Goal: Information Seeking & Learning: Learn about a topic

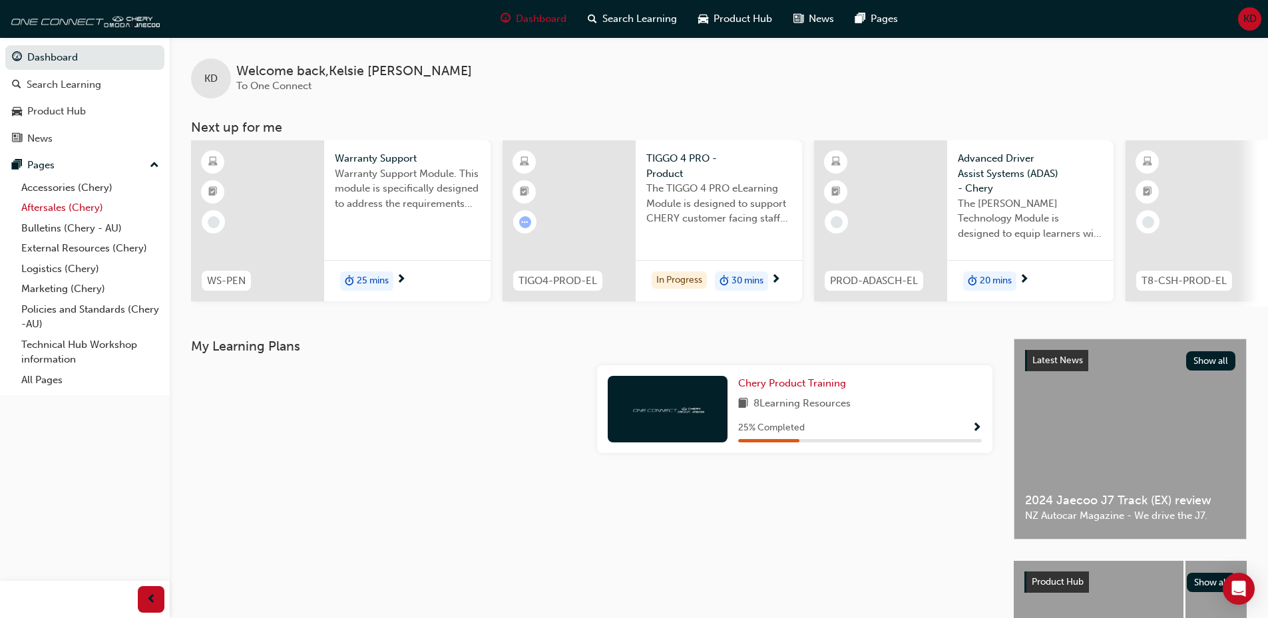
click at [64, 206] on link "Aftersales (Chery)" at bounding box center [90, 208] width 148 height 21
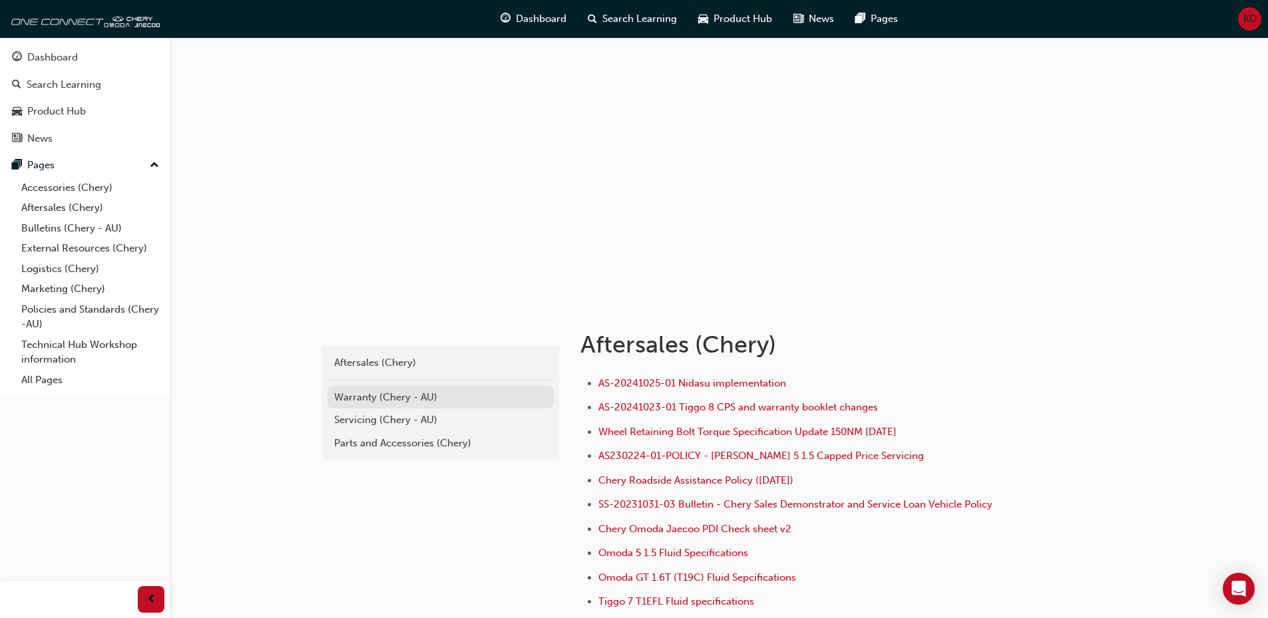
click at [375, 400] on div "Warranty (Chery - AU)" at bounding box center [440, 397] width 213 height 15
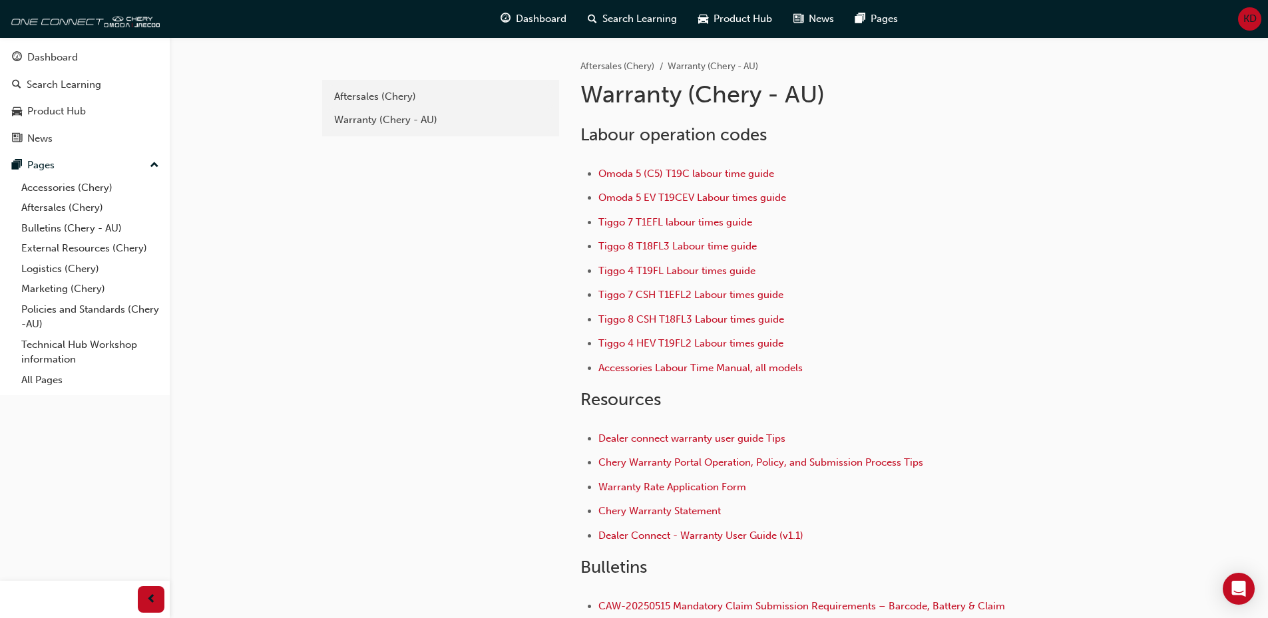
scroll to position [67, 0]
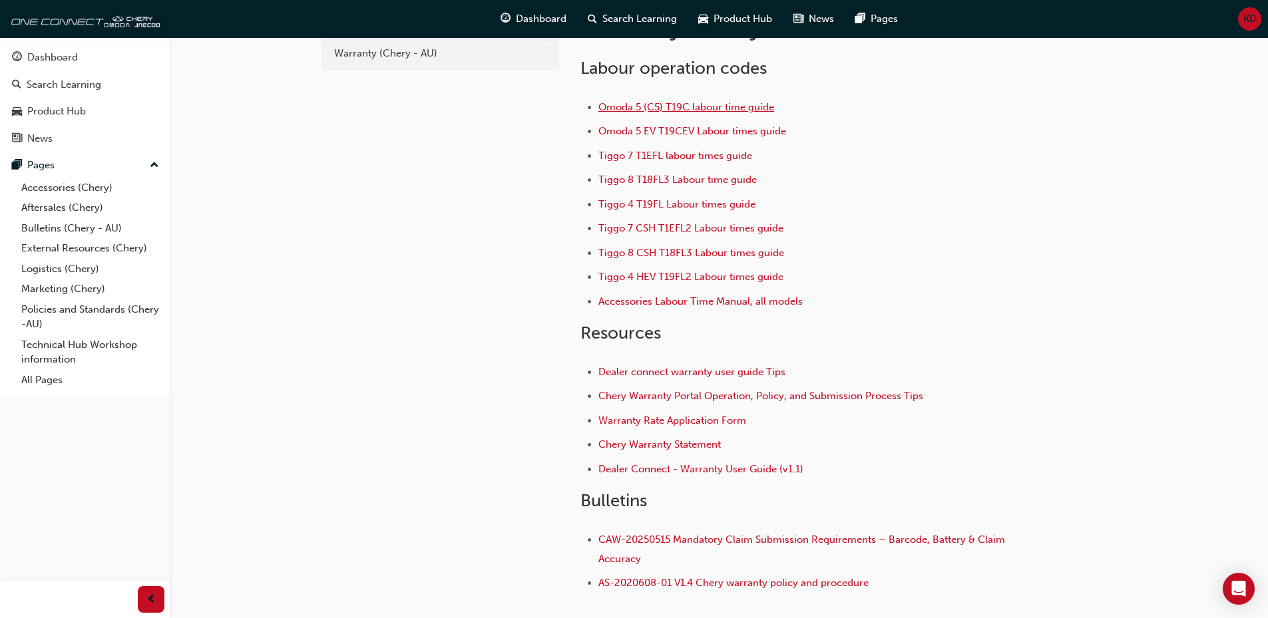
click at [735, 102] on span "Omoda 5 (C5) T19C labour time guide" at bounding box center [686, 107] width 176 height 12
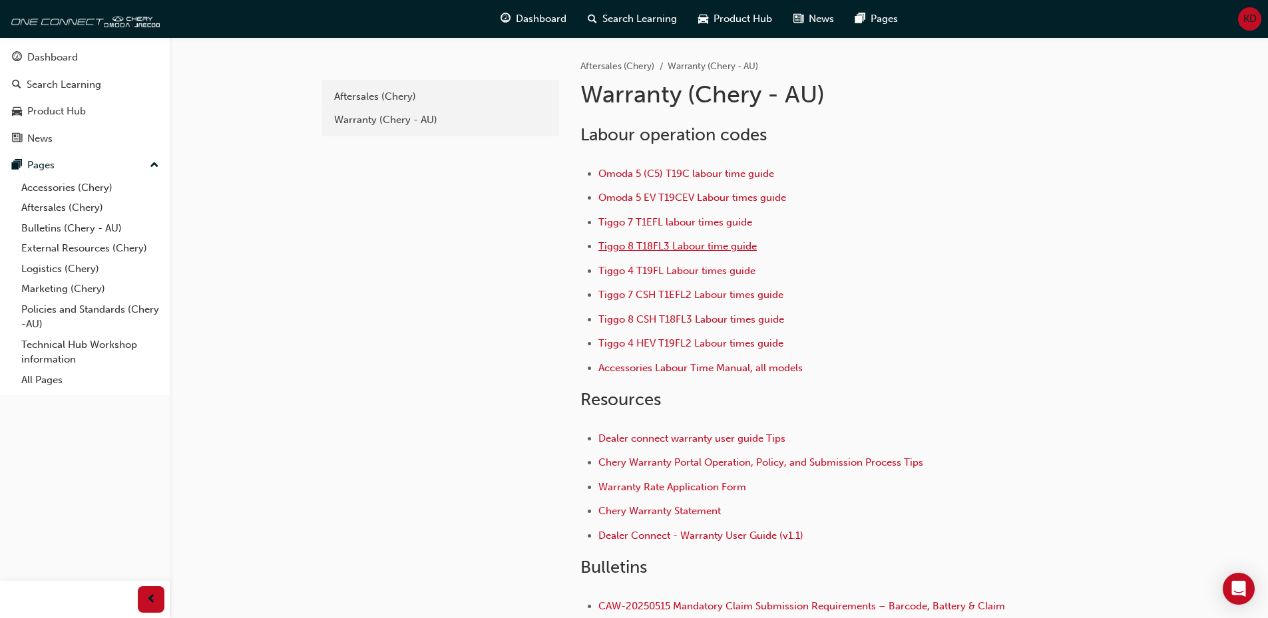
click at [713, 242] on span "Tiggo 8 T18FL3 Labour time guide" at bounding box center [677, 246] width 158 height 12
click at [73, 202] on link "Aftersales (Chery)" at bounding box center [90, 208] width 148 height 21
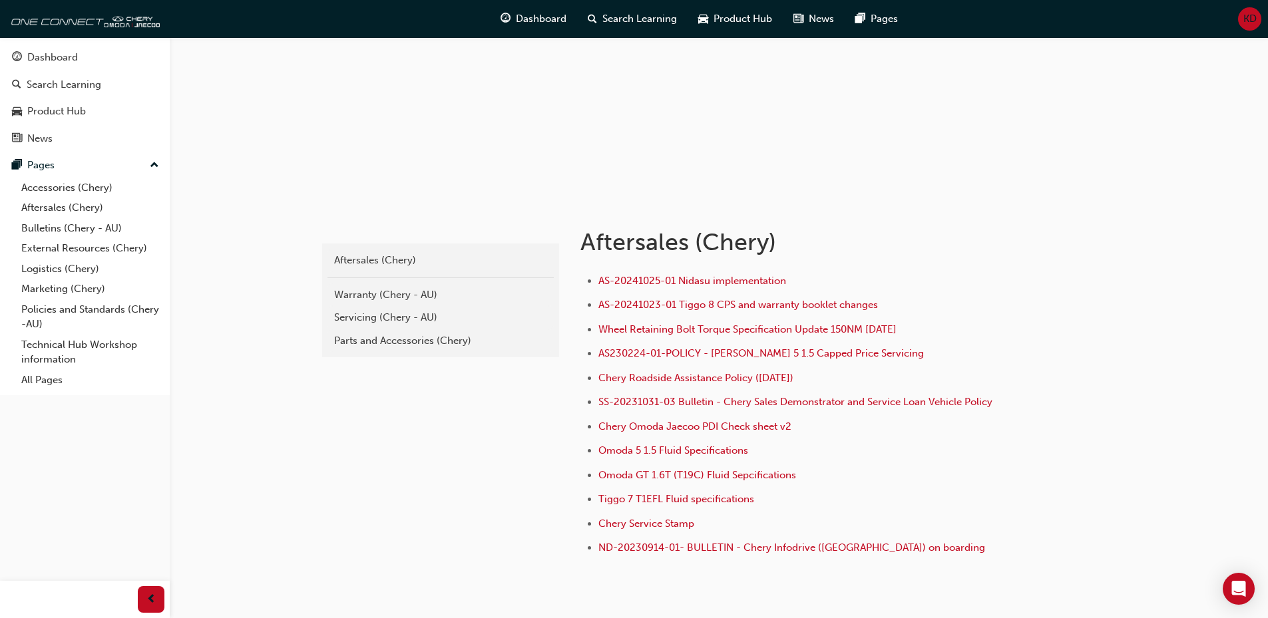
scroll to position [133, 0]
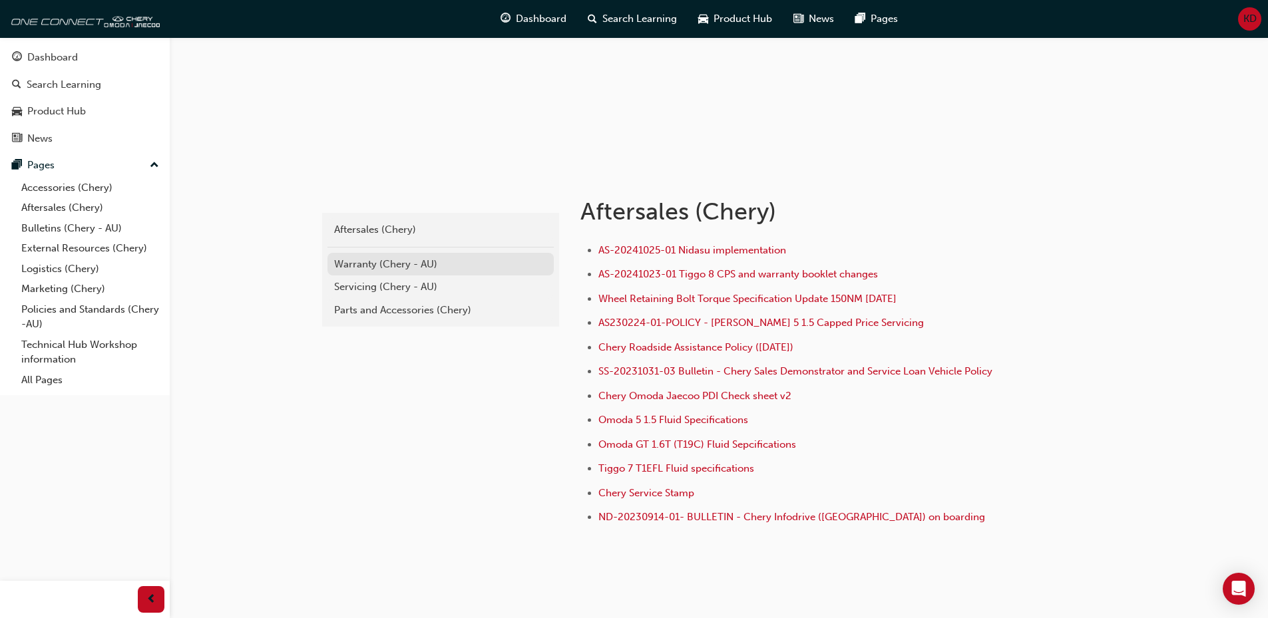
click at [399, 265] on div "Warranty (Chery - AU)" at bounding box center [440, 264] width 213 height 15
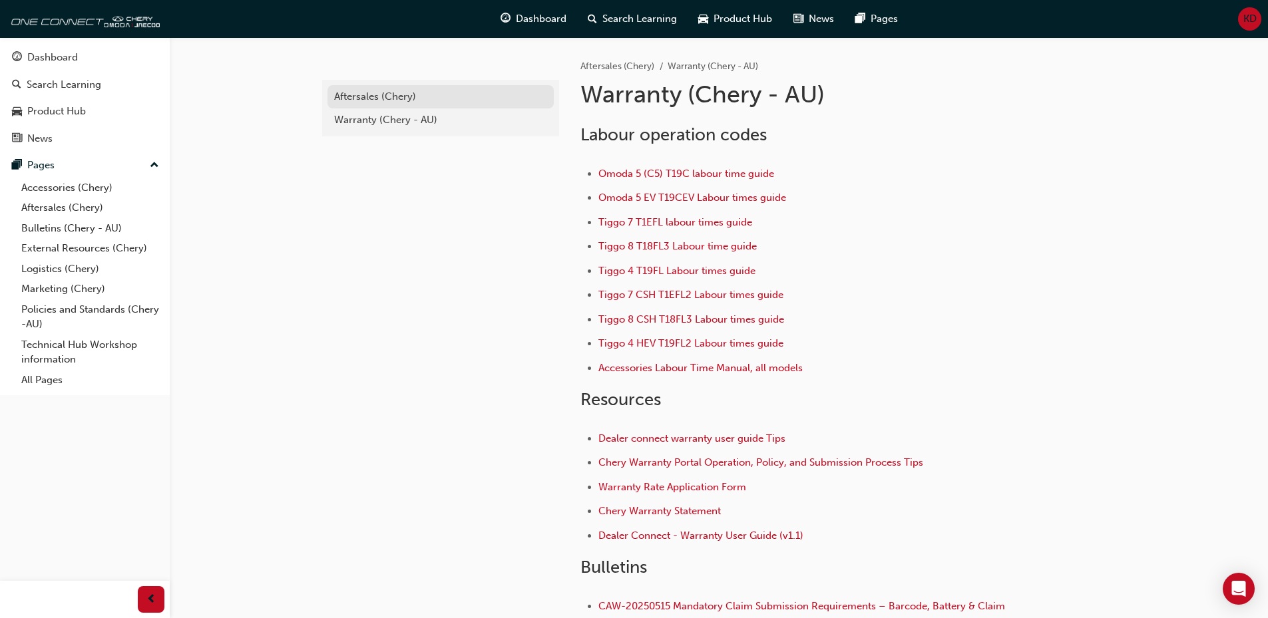
click at [343, 104] on div "Aftersales (Chery)" at bounding box center [440, 96] width 213 height 15
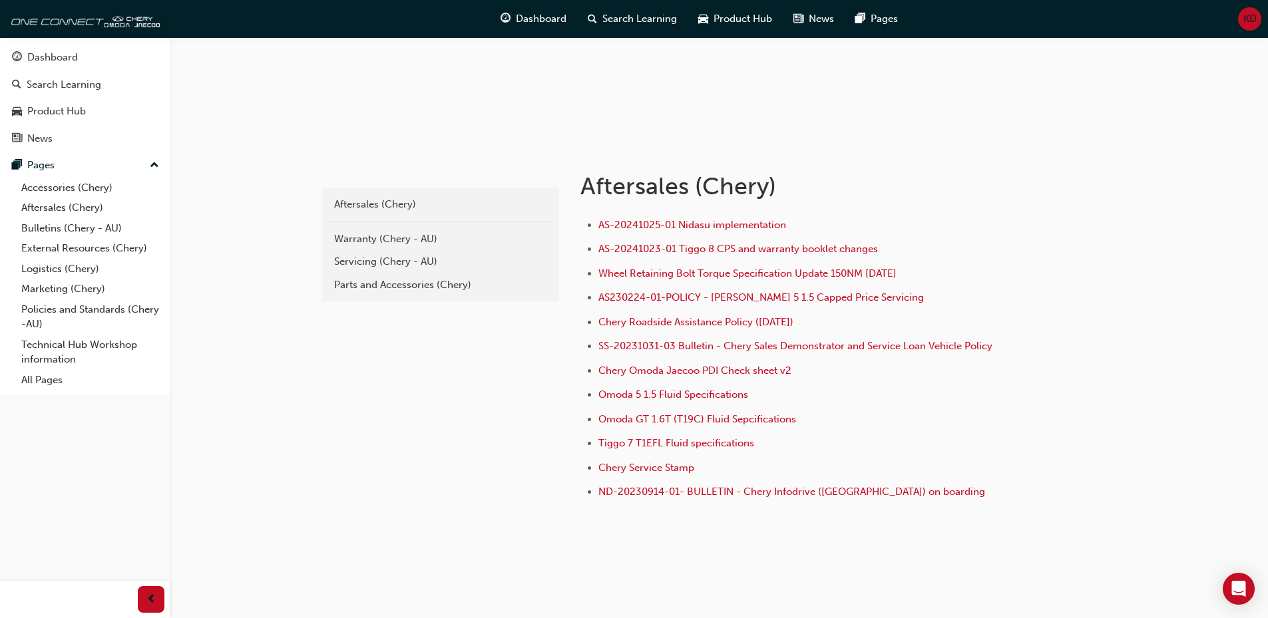
scroll to position [172, 0]
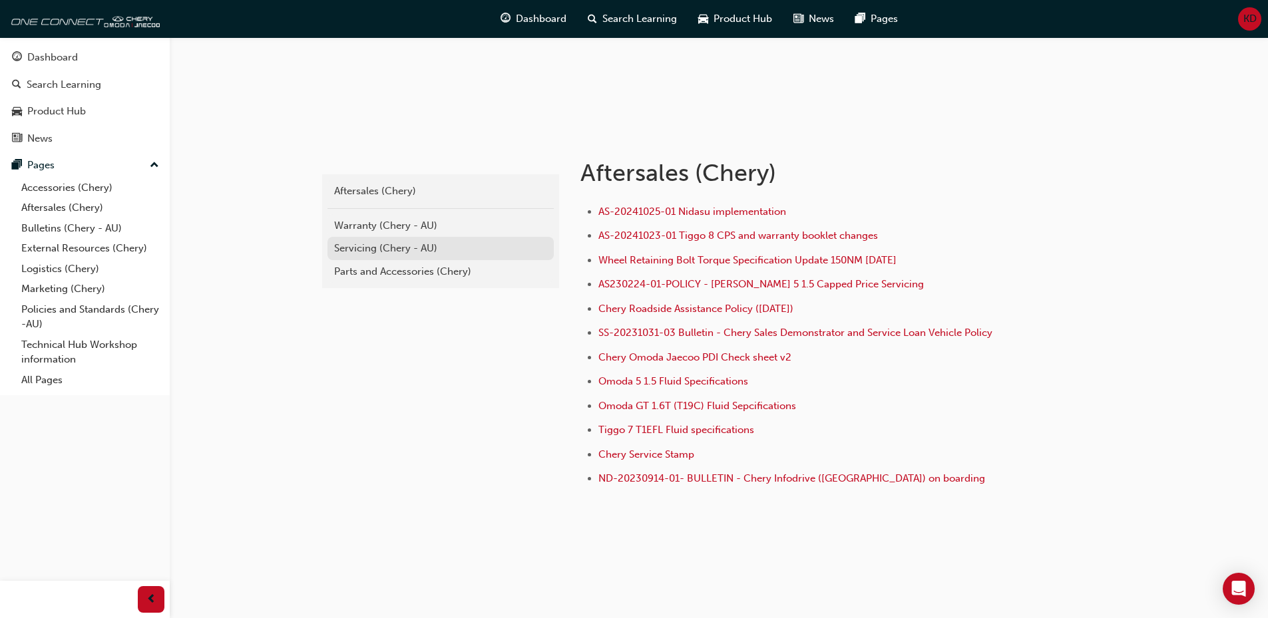
click at [401, 254] on div "Servicing (Chery - AU)" at bounding box center [440, 248] width 213 height 15
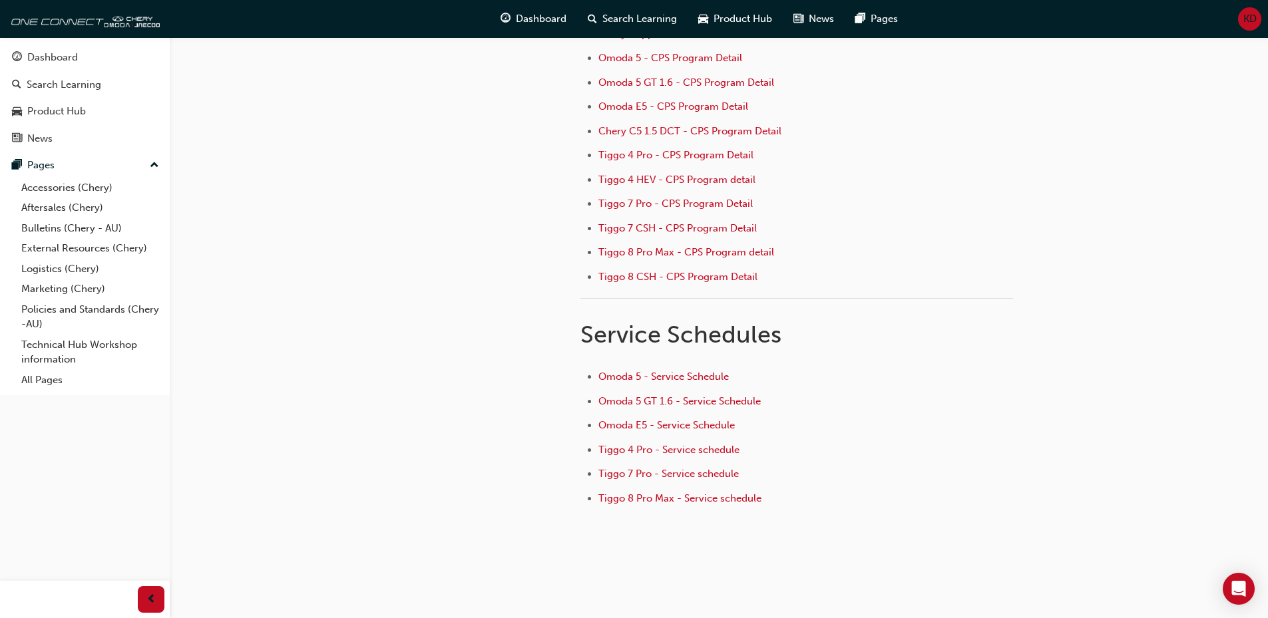
scroll to position [195, 0]
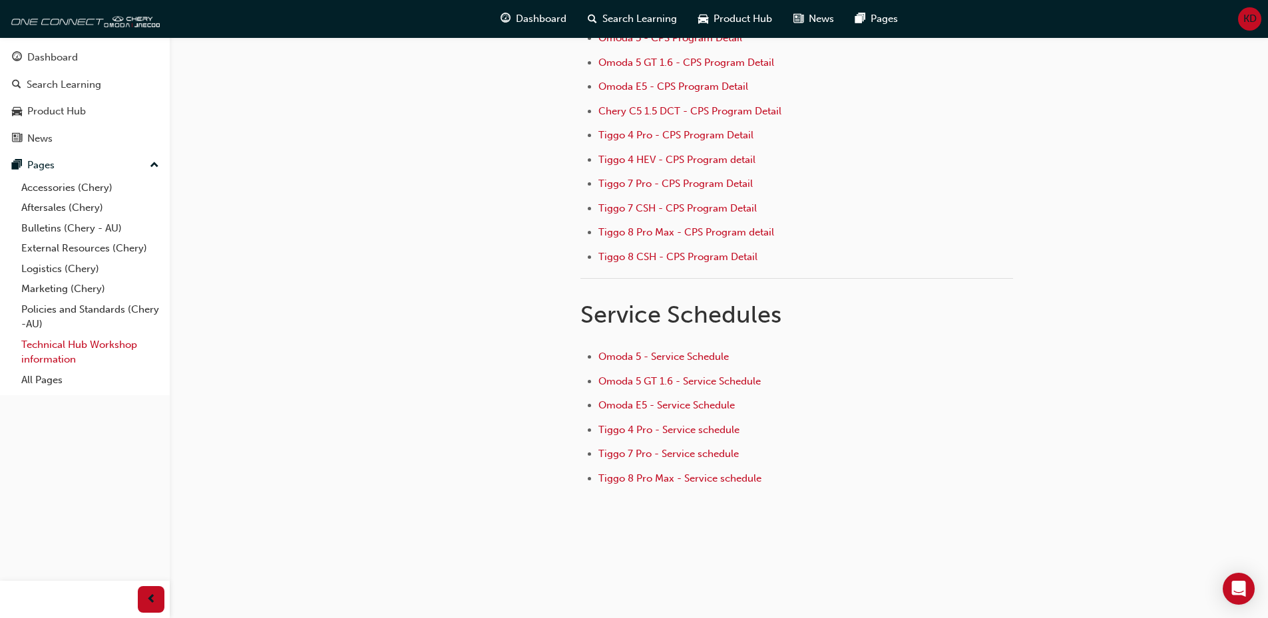
click at [103, 339] on link "Technical Hub Workshop information" at bounding box center [90, 352] width 148 height 35
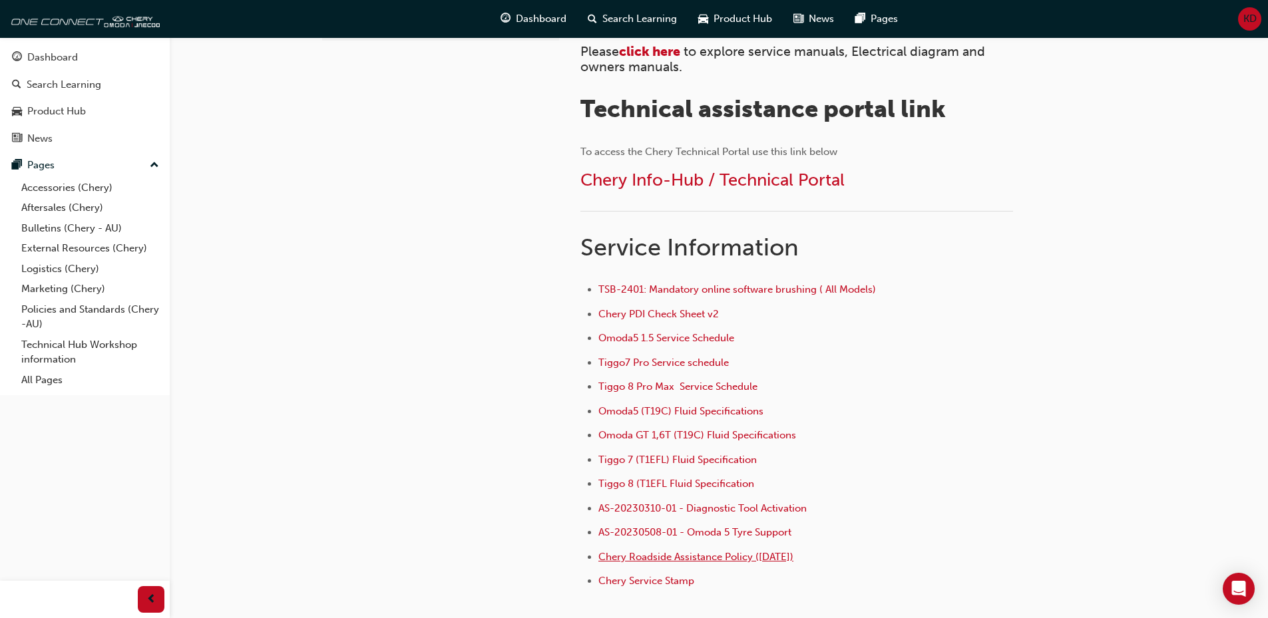
scroll to position [409, 0]
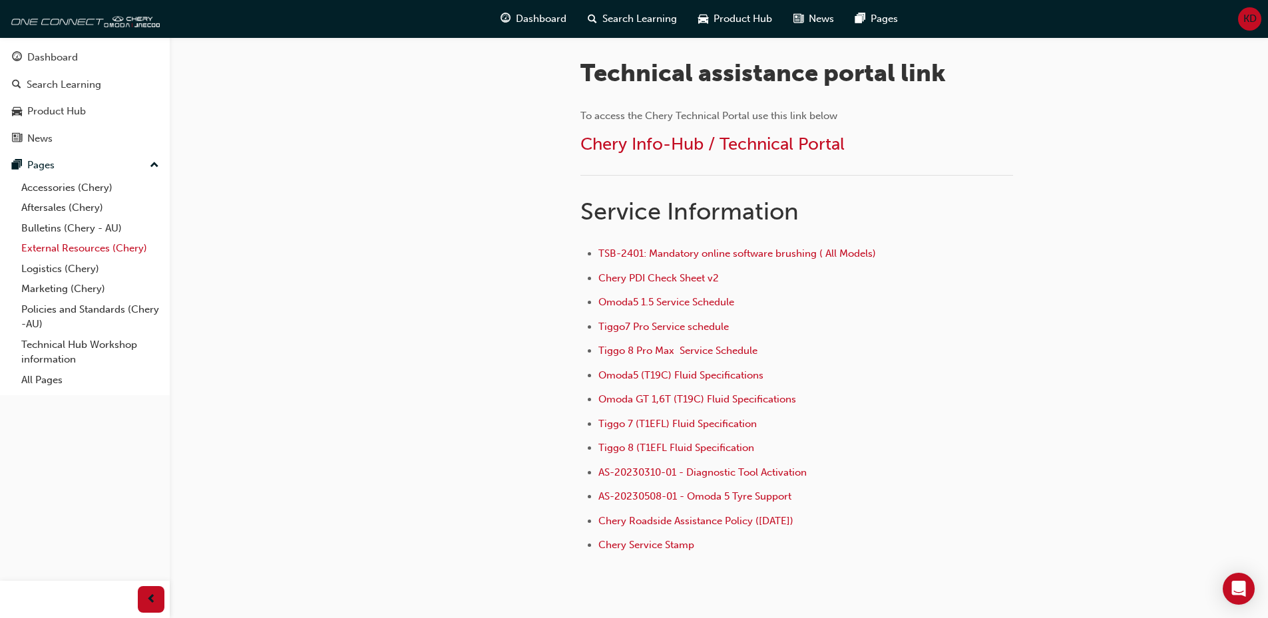
click at [81, 250] on link "External Resources (Chery)" at bounding box center [90, 248] width 148 height 21
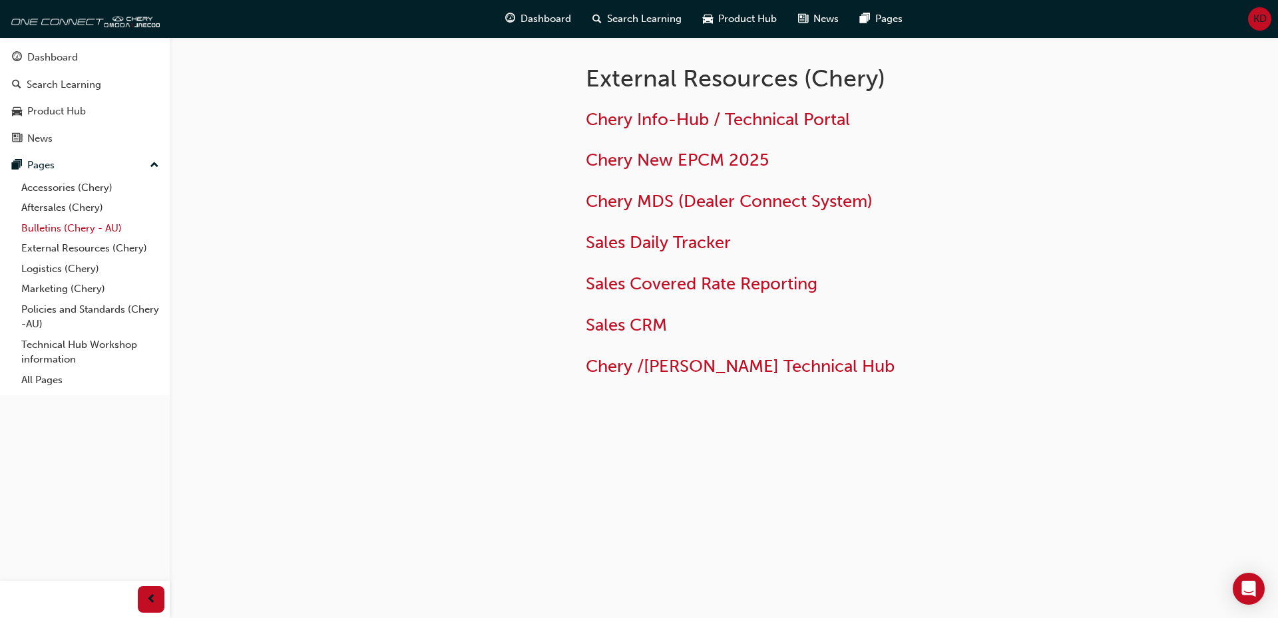
click at [77, 229] on link "Bulletins (Chery - AU)" at bounding box center [90, 228] width 148 height 21
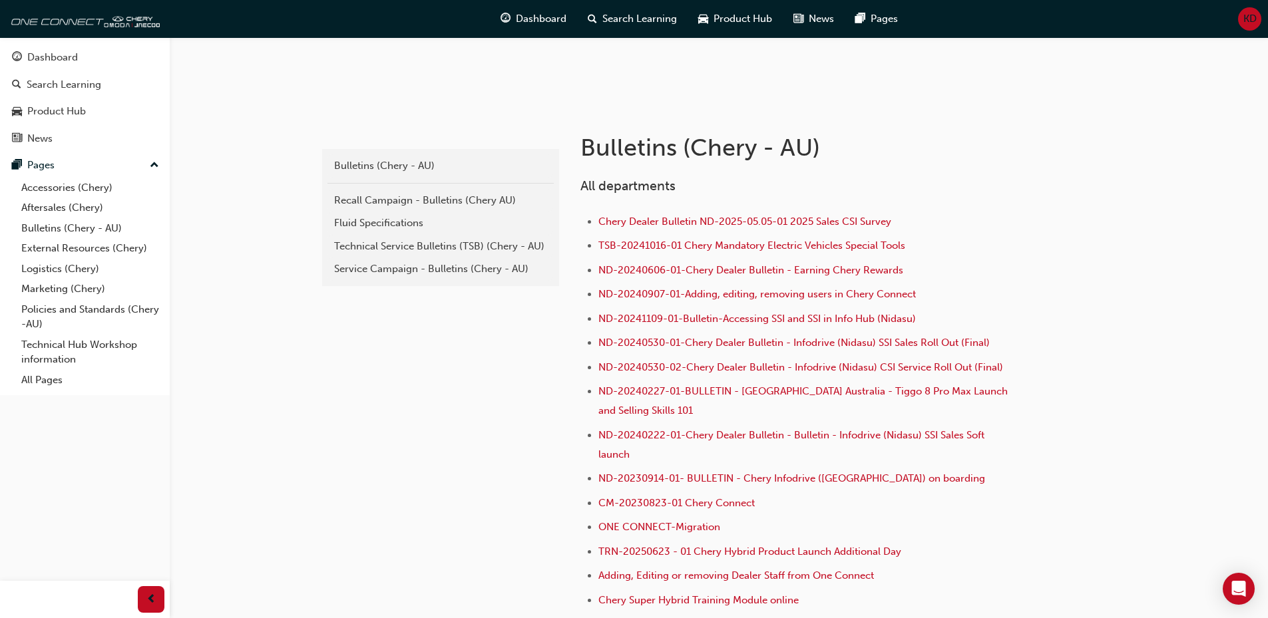
scroll to position [200, 0]
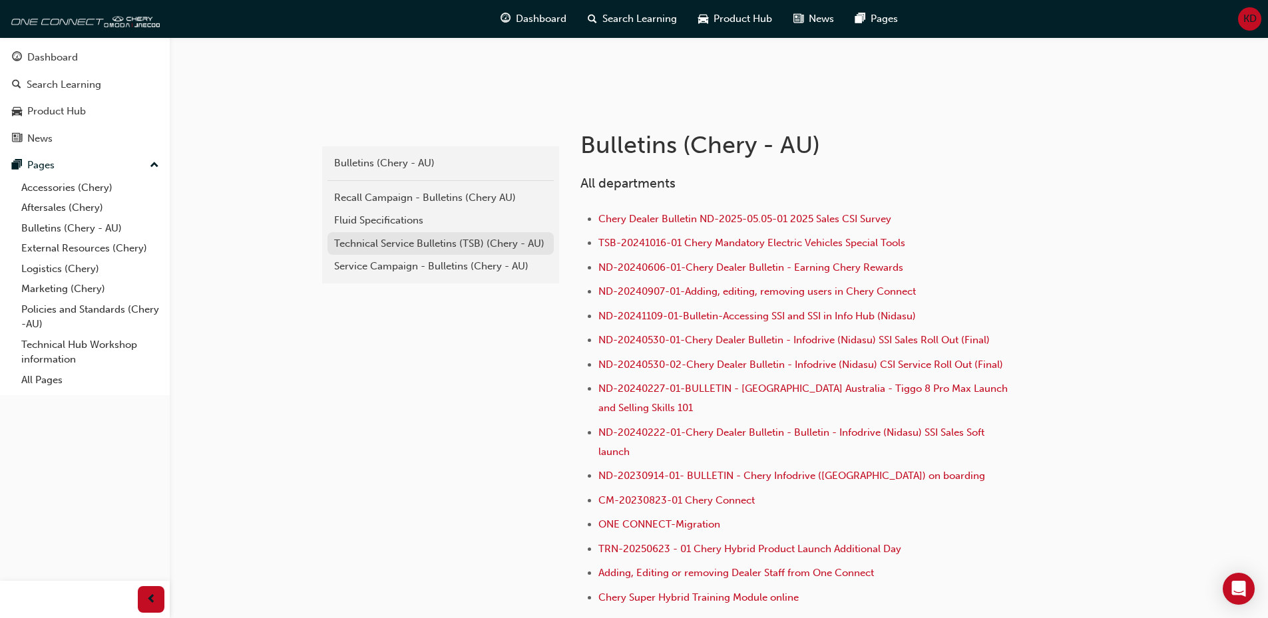
click at [454, 238] on div "Technical Service Bulletins (TSB) (Chery - AU)" at bounding box center [440, 243] width 213 height 15
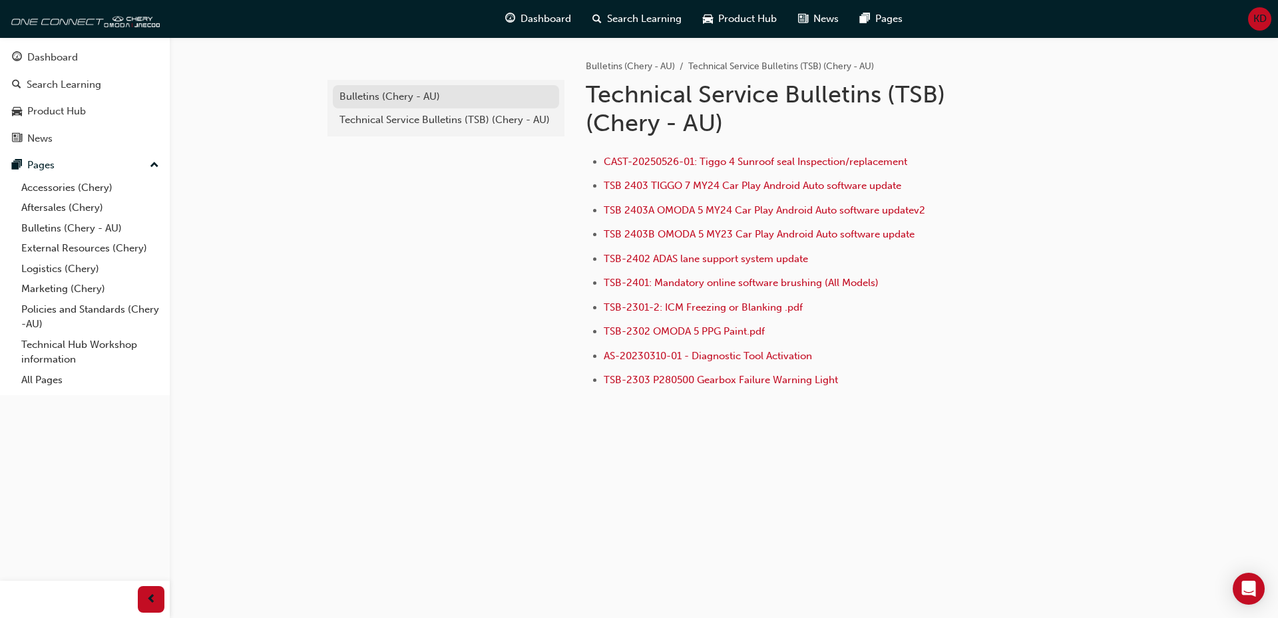
click at [396, 90] on div "Bulletins (Chery - AU)" at bounding box center [445, 96] width 213 height 15
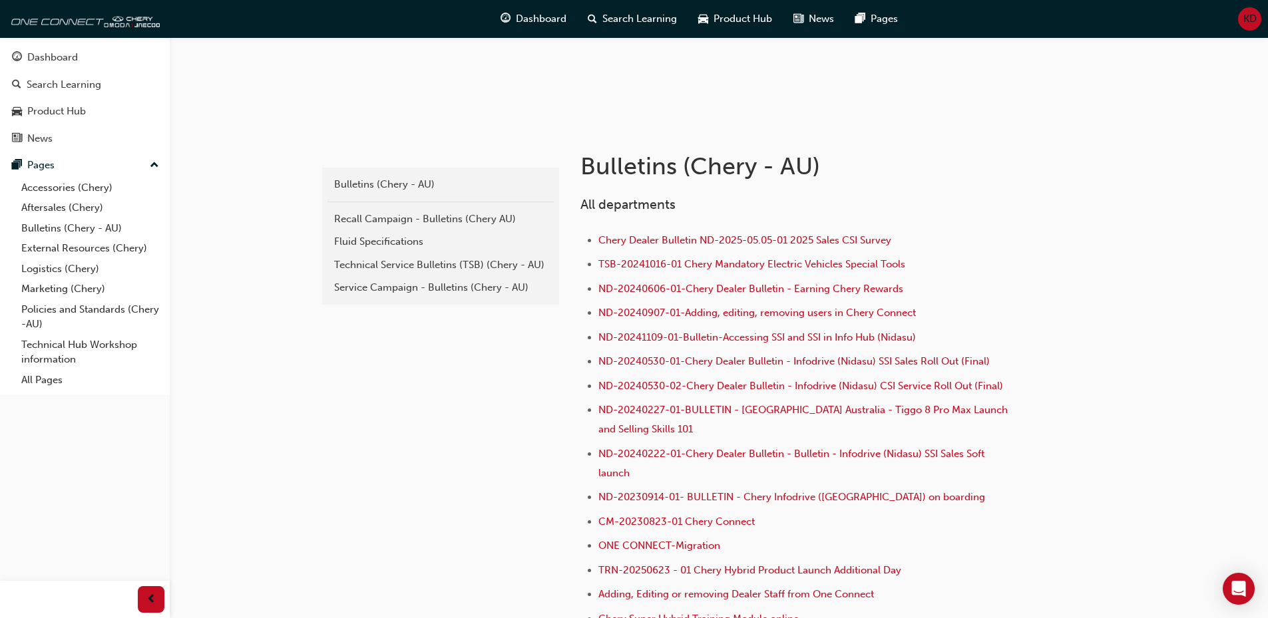
scroll to position [200, 0]
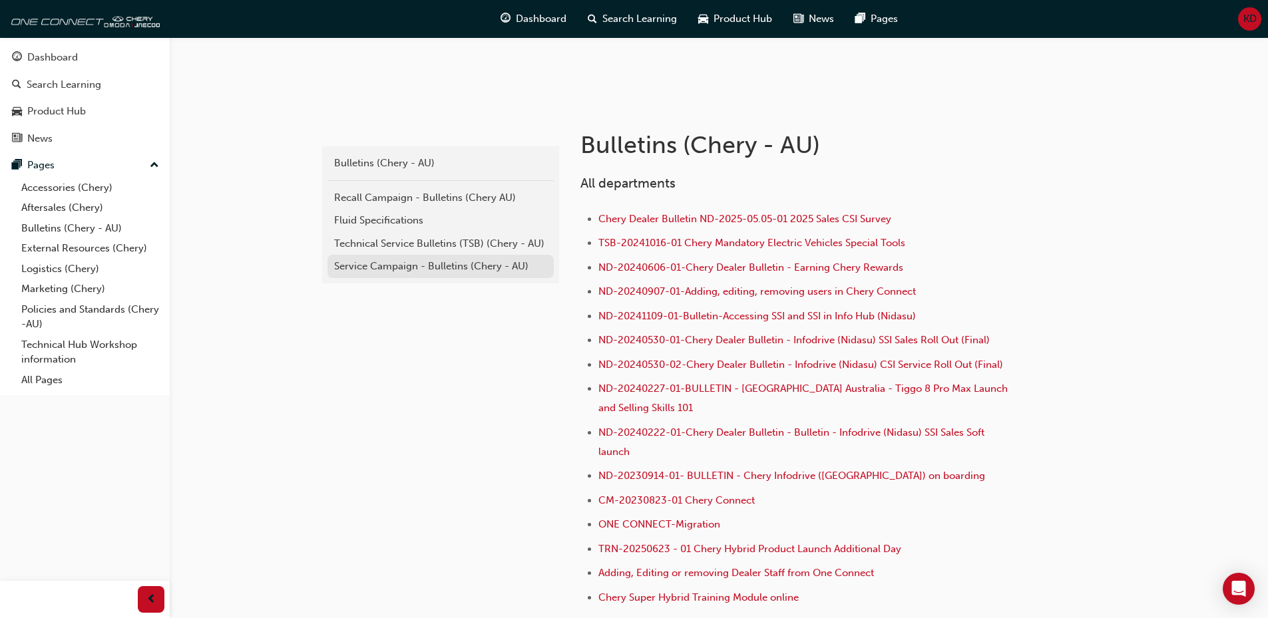
click at [412, 266] on div "Service Campaign - Bulletins (Chery - AU)" at bounding box center [440, 266] width 213 height 15
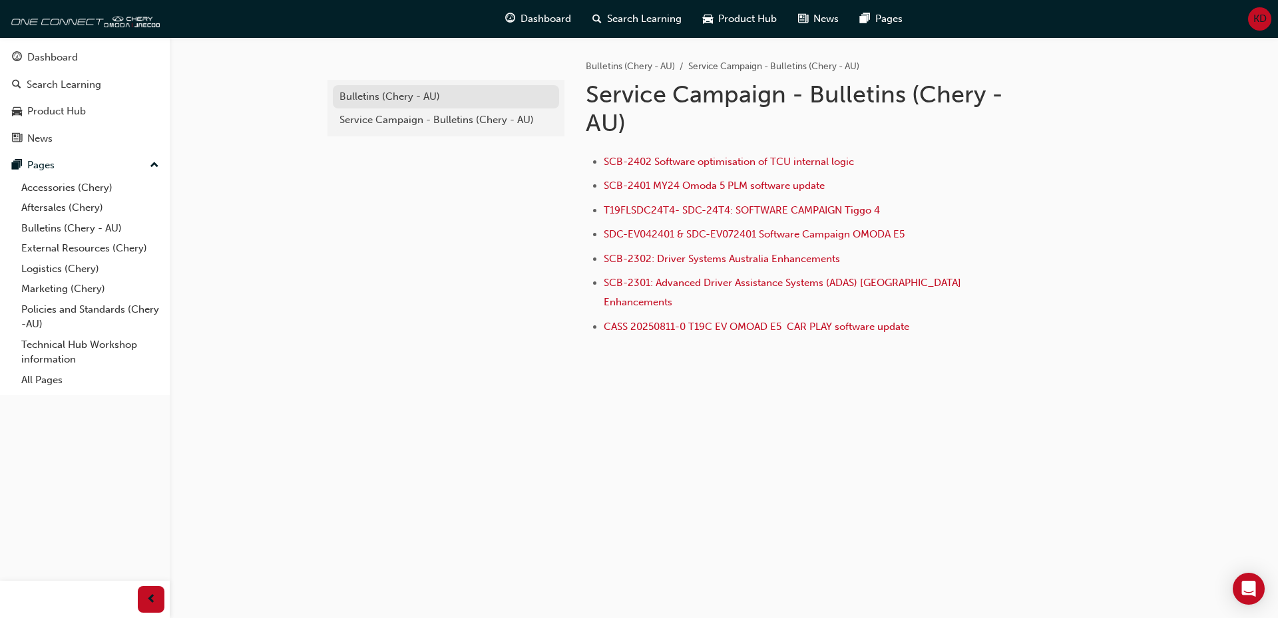
click at [341, 103] on div "Bulletins (Chery - AU)" at bounding box center [445, 96] width 213 height 15
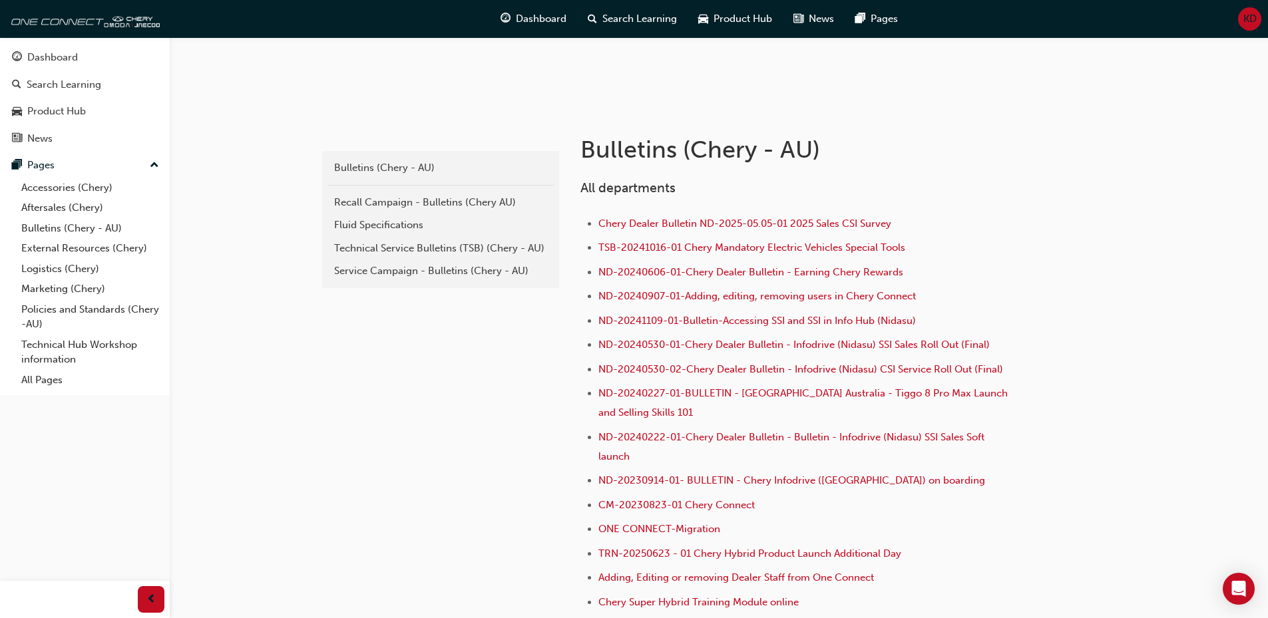
scroll to position [200, 0]
